Goal: Transaction & Acquisition: Book appointment/travel/reservation

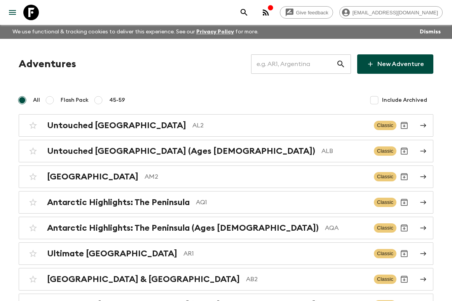
click at [288, 66] on input "text" at bounding box center [293, 64] width 85 height 22
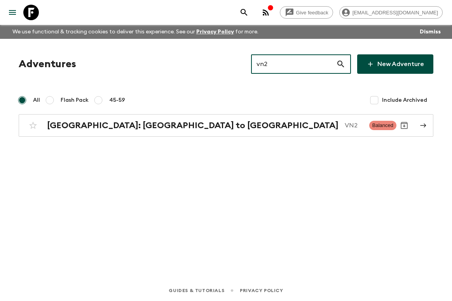
type input "vn2"
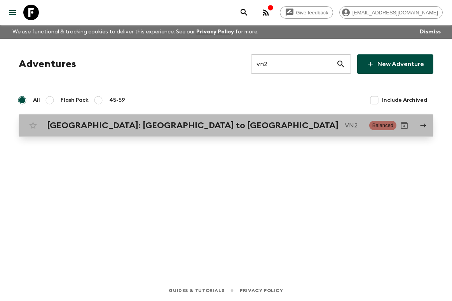
click at [201, 130] on div "[GEOGRAPHIC_DATA]: [GEOGRAPHIC_DATA] to Hoi An VN2" at bounding box center [205, 125] width 316 height 10
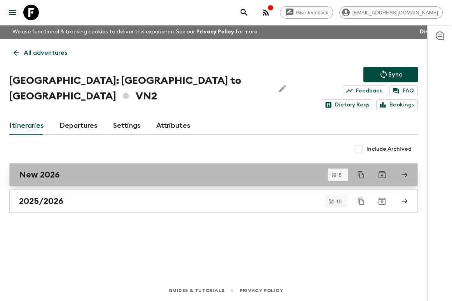
click at [116, 166] on link "New 2026" at bounding box center [213, 174] width 408 height 23
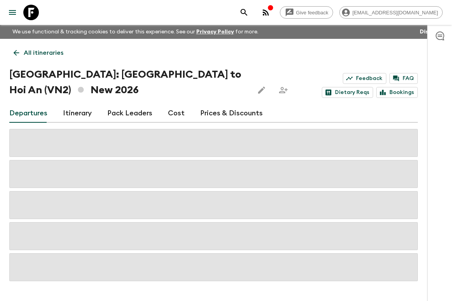
click at [173, 112] on link "Cost" at bounding box center [176, 113] width 17 height 19
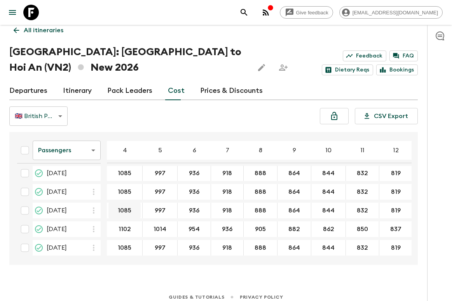
scroll to position [29, 0]
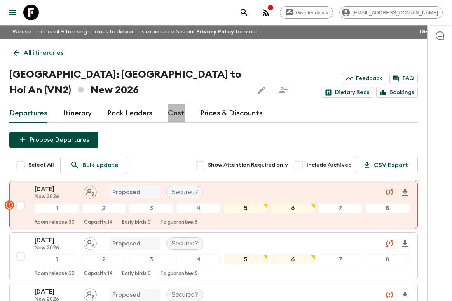
click at [170, 105] on link "Cost" at bounding box center [176, 113] width 17 height 19
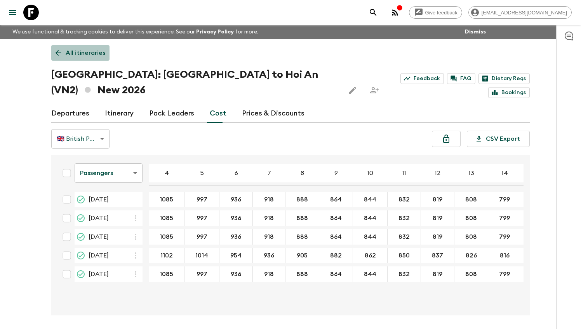
click at [70, 50] on p "All itineraries" at bounding box center [86, 52] width 40 height 9
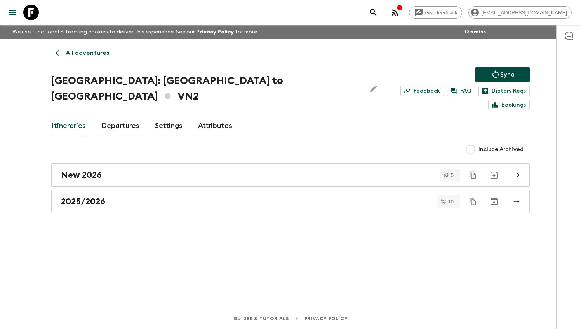
click at [68, 49] on p "All adventures" at bounding box center [88, 52] width 44 height 9
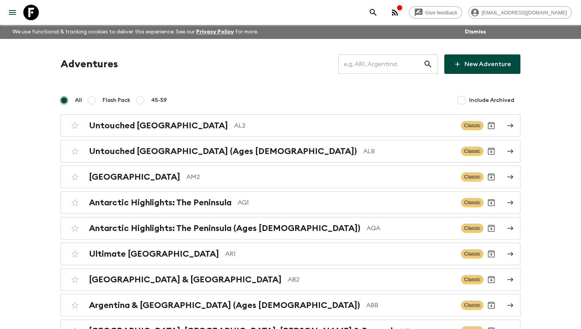
click at [382, 58] on input "text" at bounding box center [380, 64] width 85 height 22
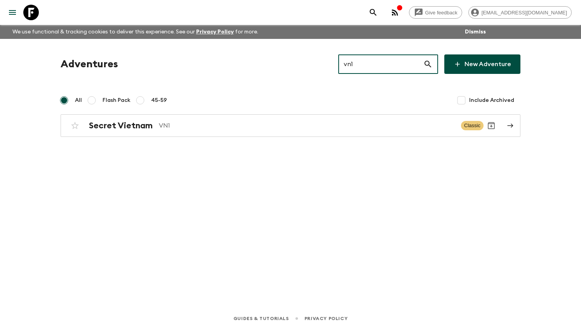
type input "vn1"
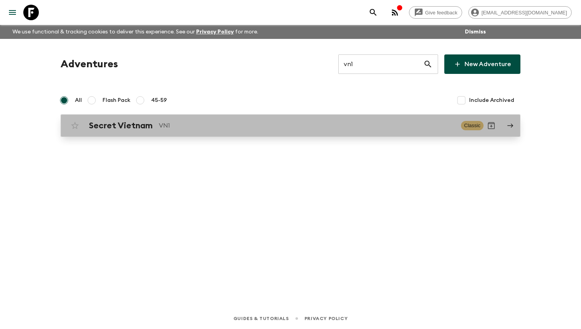
click at [307, 124] on p "VN1" at bounding box center [307, 125] width 296 height 9
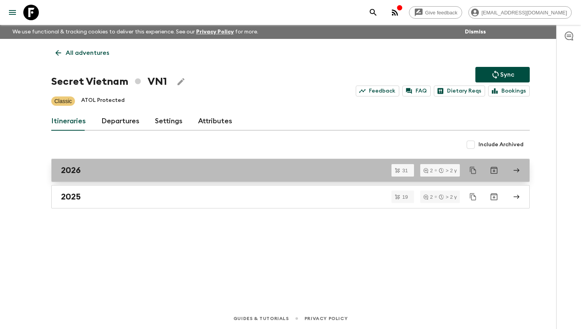
click at [210, 162] on link "2026" at bounding box center [290, 170] width 479 height 23
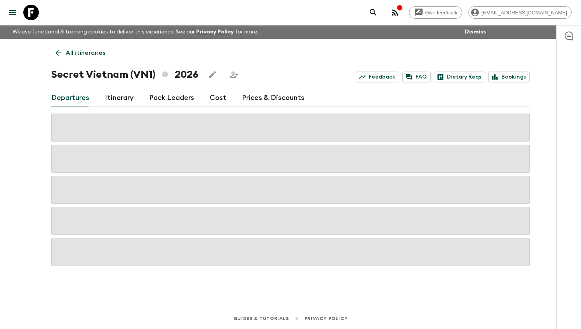
click at [205, 98] on div "Departures Itinerary Pack Leaders Cost Prices & Discounts" at bounding box center [290, 98] width 479 height 19
click at [213, 95] on link "Cost" at bounding box center [218, 98] width 17 height 19
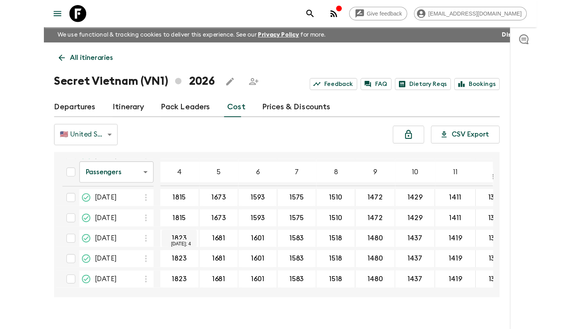
scroll to position [324, 1]
